Goal: Check status

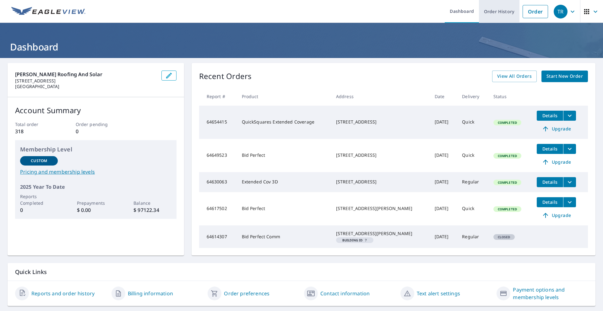
click at [505, 14] on link "Order History" at bounding box center [499, 11] width 40 height 23
